Goal: Register for event/course

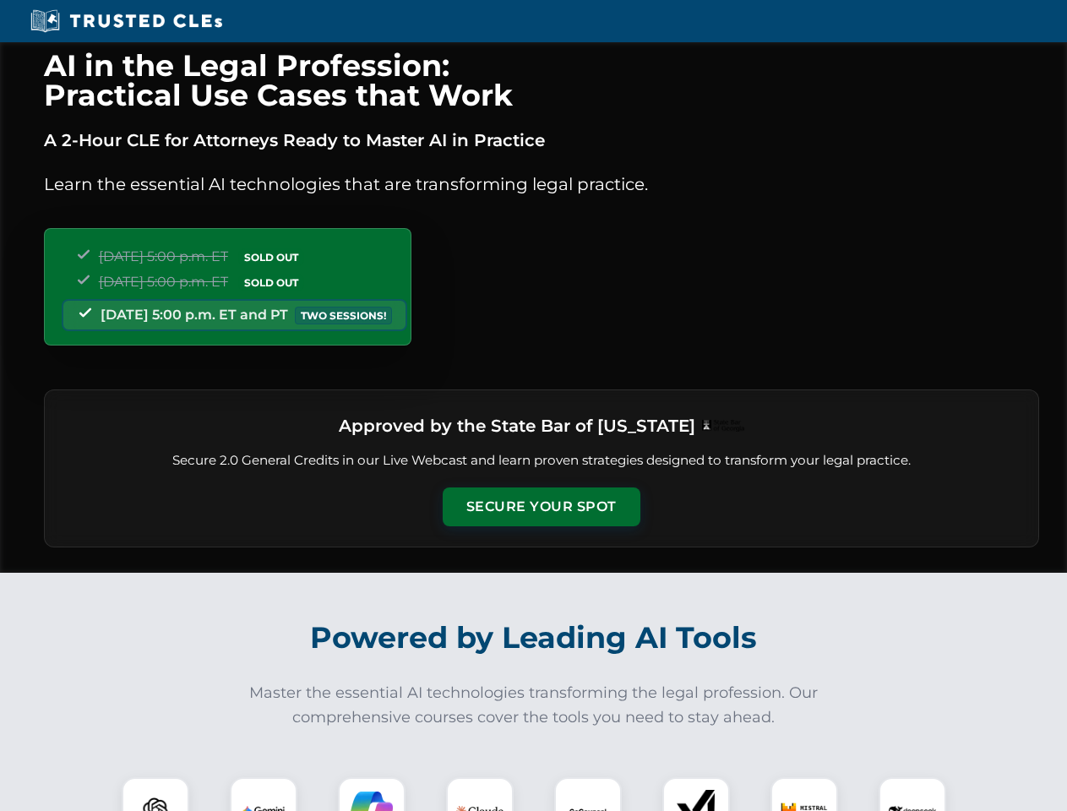
click at [541, 507] on button "Secure Your Spot" at bounding box center [542, 507] width 198 height 39
click at [155, 794] on img at bounding box center [155, 811] width 49 height 49
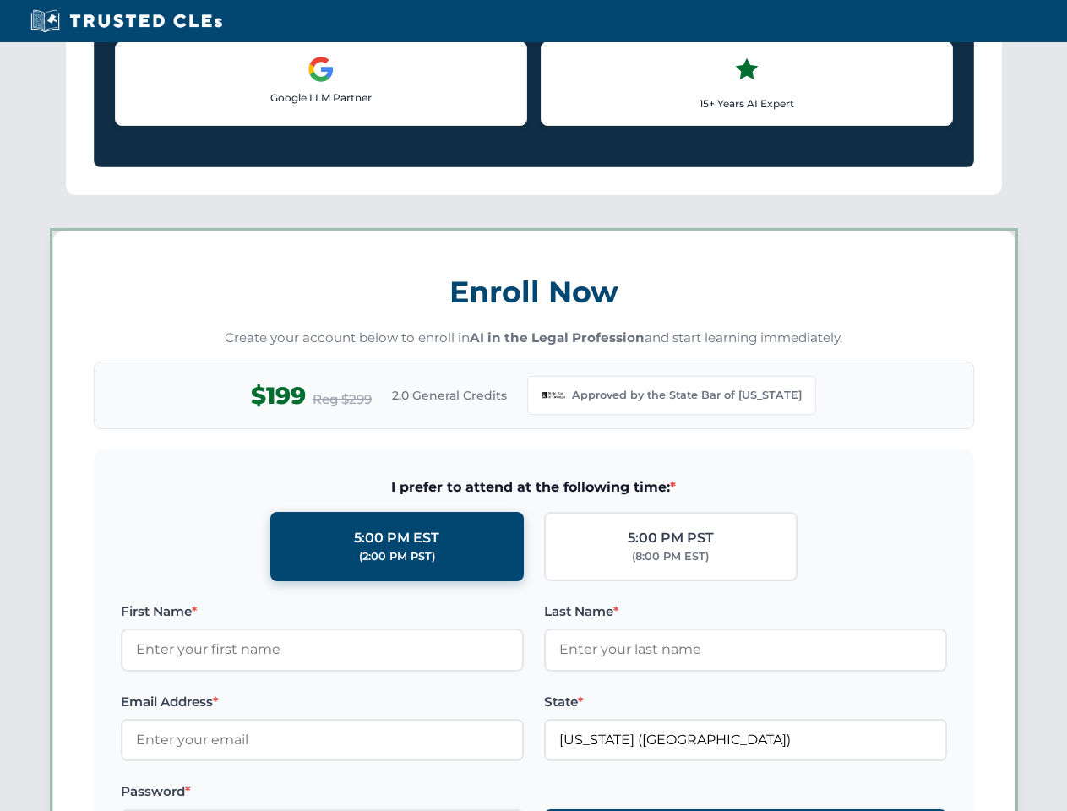
click at [372, 794] on label "Password *" at bounding box center [322, 792] width 403 height 20
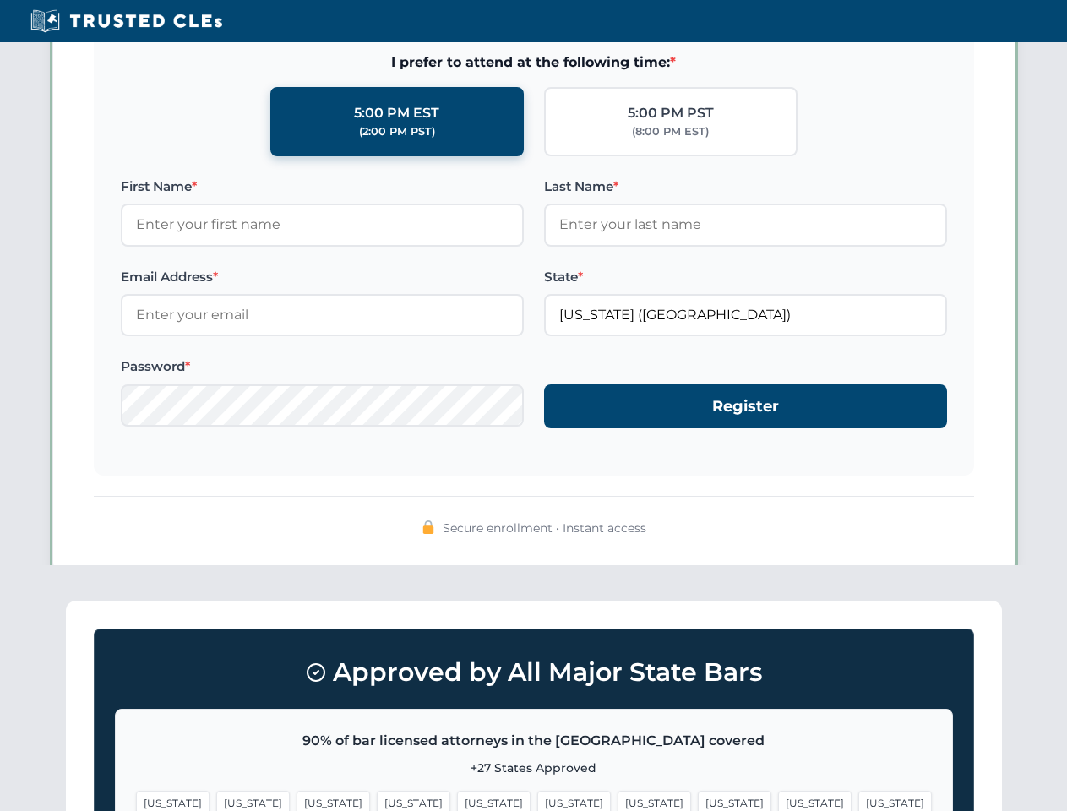
click at [778, 794] on span "[US_STATE]" at bounding box center [815, 803] width 74 height 25
